Goal: Transaction & Acquisition: Purchase product/service

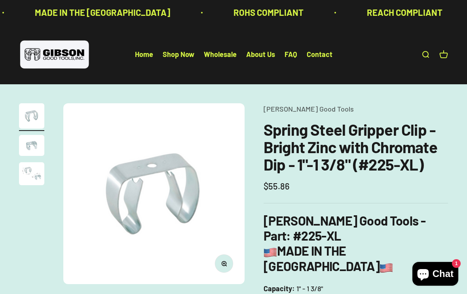
click at [183, 58] on link "Shop Now" at bounding box center [179, 54] width 32 height 9
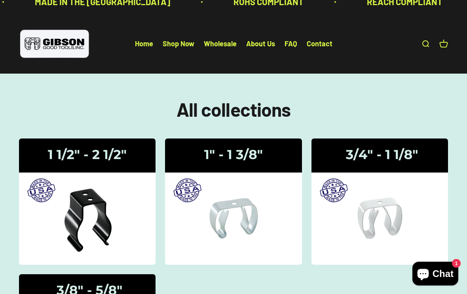
scroll to position [21, 0]
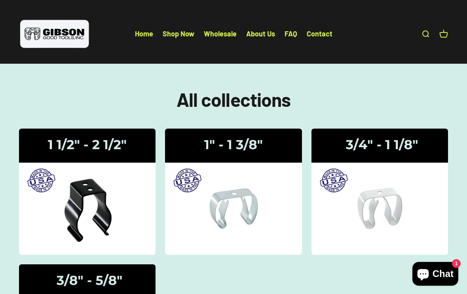
click at [96, 192] on div "Gripper Clips | 1 1/2" - 2 1/2"" at bounding box center [87, 192] width 19 height 0
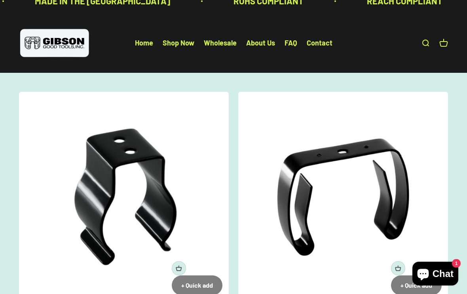
scroll to position [11, 0]
click at [266, 47] on link "About Us" at bounding box center [260, 43] width 29 height 9
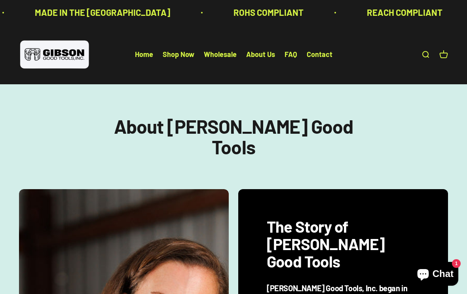
click at [293, 52] on link "FAQ" at bounding box center [290, 54] width 13 height 9
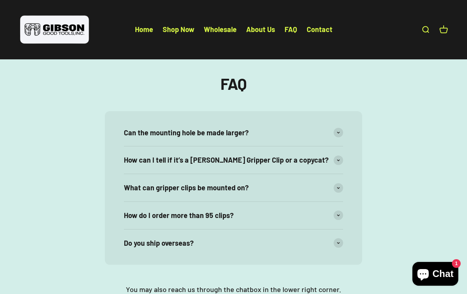
scroll to position [38, 0]
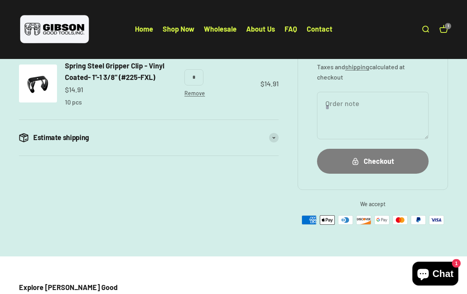
scroll to position [129, 0]
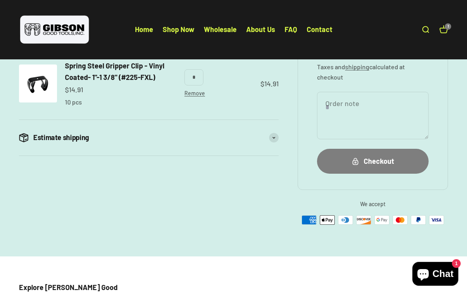
click at [377, 159] on div "Checkout" at bounding box center [373, 160] width 80 height 11
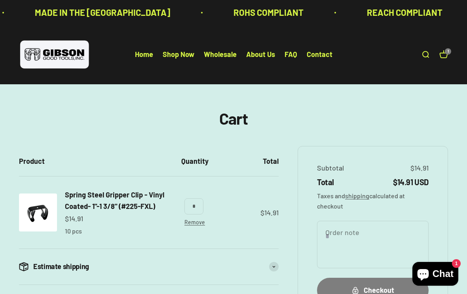
scroll to position [142, 0]
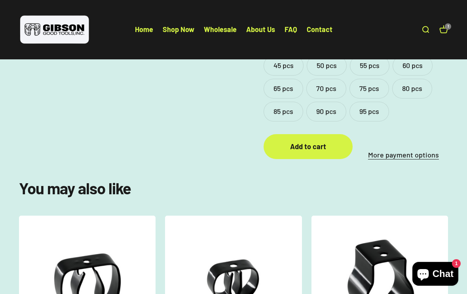
scroll to position [475, 0]
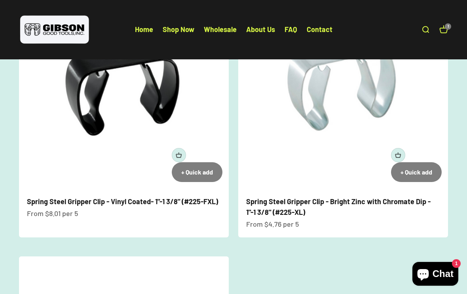
scroll to position [124, 0]
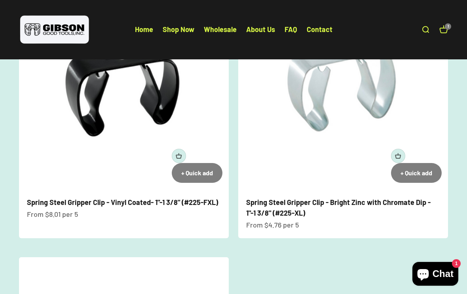
click at [140, 201] on link "Spring Steel Gripper Clip - Vinyl Coated- 1"-1 3/8" (#225-FXL)" at bounding box center [122, 202] width 191 height 9
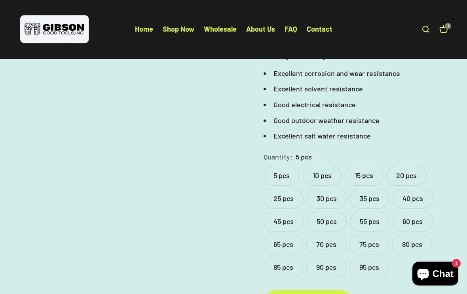
scroll to position [320, 0]
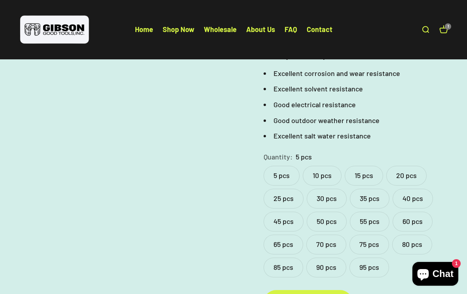
click at [408, 115] on li "Good outdoor weather resistance" at bounding box center [355, 120] width 184 height 11
click at [367, 166] on label "15 pcs" at bounding box center [363, 176] width 38 height 20
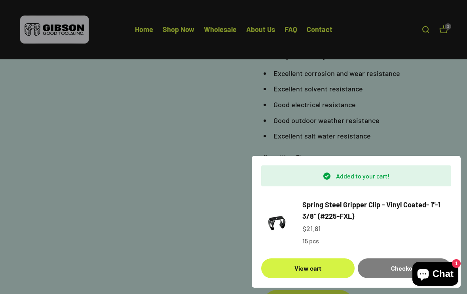
click at [309, 278] on link "View cart" at bounding box center [307, 268] width 93 height 20
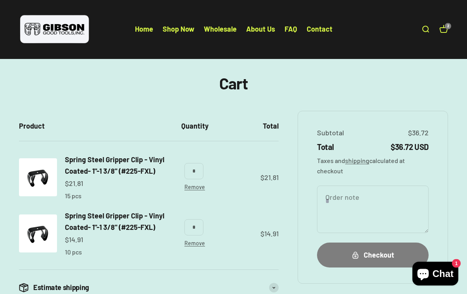
scroll to position [36, 0]
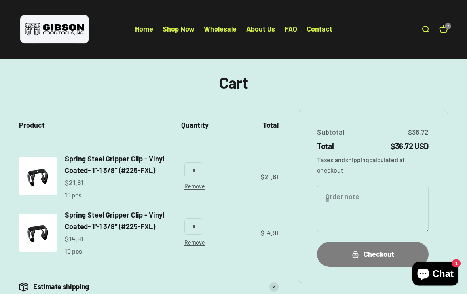
click at [205, 242] on link "Remove" at bounding box center [194, 242] width 21 height 7
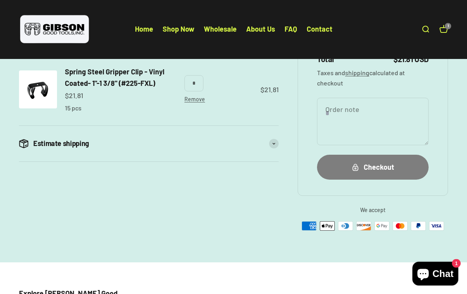
scroll to position [127, 0]
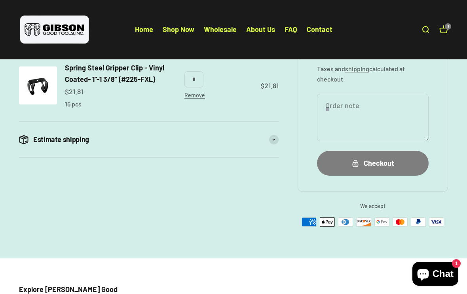
click at [371, 163] on div "Checkout" at bounding box center [373, 162] width 80 height 11
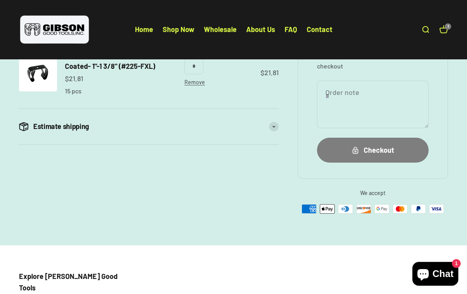
click at [140, 25] on link "Home" at bounding box center [144, 29] width 18 height 9
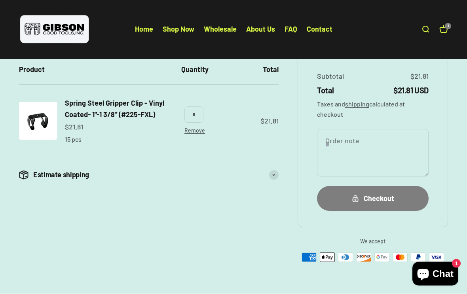
scroll to position [92, 0]
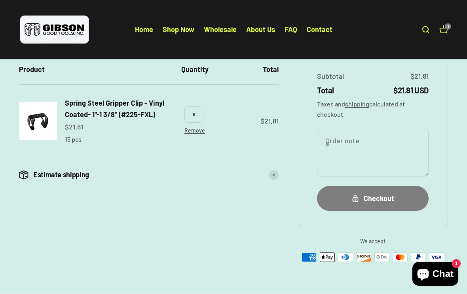
click at [275, 170] on span at bounding box center [273, 174] width 9 height 9
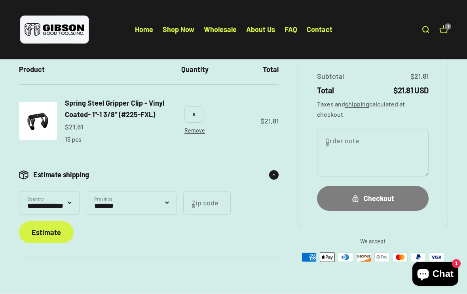
click at [177, 195] on select "**********" at bounding box center [131, 203] width 91 height 24
click at [177, 202] on select "**********" at bounding box center [131, 203] width 91 height 24
select select "********"
click at [231, 197] on input "Zip code" at bounding box center [206, 203] width 47 height 24
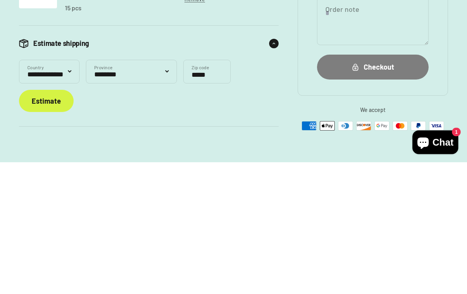
type input "*****"
click at [271, 157] on details "**********" at bounding box center [148, 207] width 259 height 101
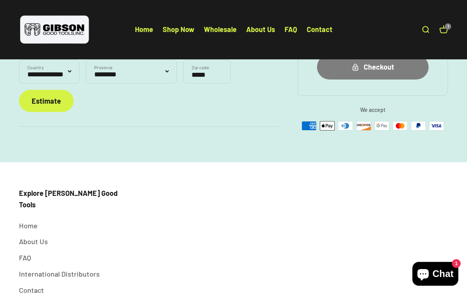
click at [50, 98] on div "Estimate" at bounding box center [46, 100] width 29 height 11
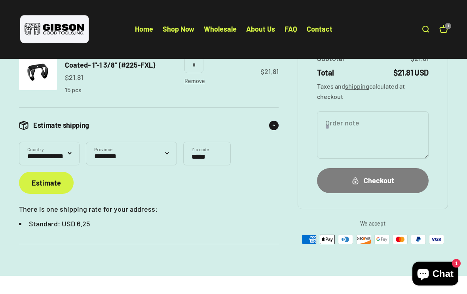
scroll to position [142, 0]
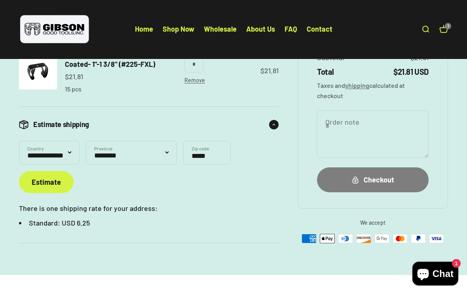
click at [205, 77] on link "Remove" at bounding box center [194, 80] width 21 height 7
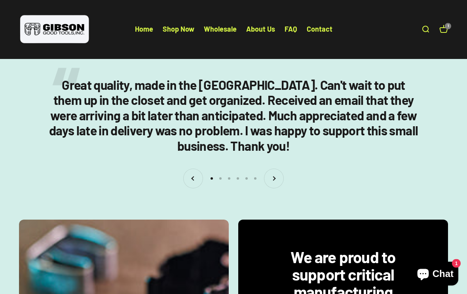
scroll to position [1078, 0]
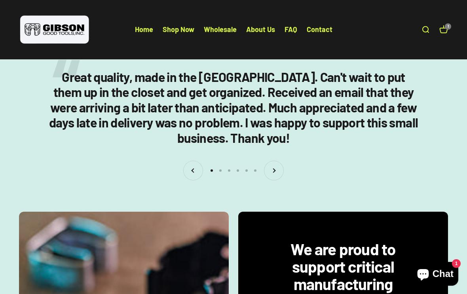
click at [277, 167] on button "Next" at bounding box center [273, 170] width 19 height 19
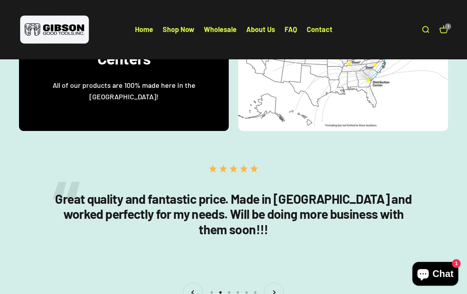
scroll to position [968, 0]
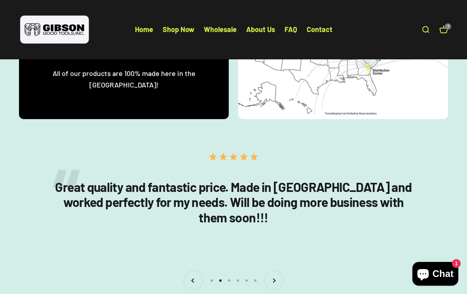
click at [273, 280] on button "Next" at bounding box center [273, 280] width 19 height 19
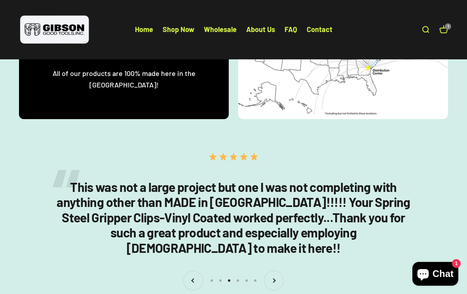
click at [280, 278] on button "Next" at bounding box center [273, 280] width 19 height 19
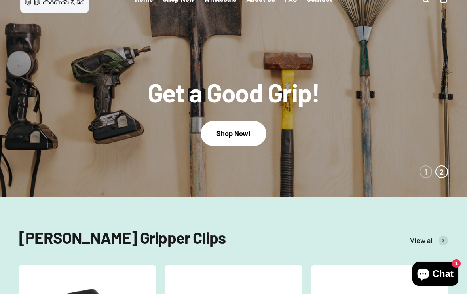
scroll to position [0, 0]
